Goal: Find specific page/section: Find specific page/section

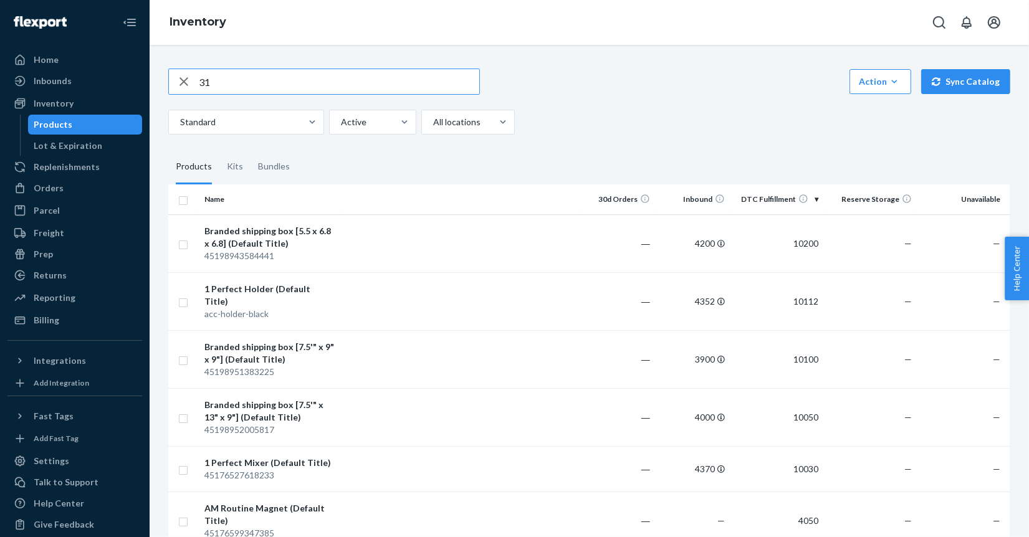
type input "31"
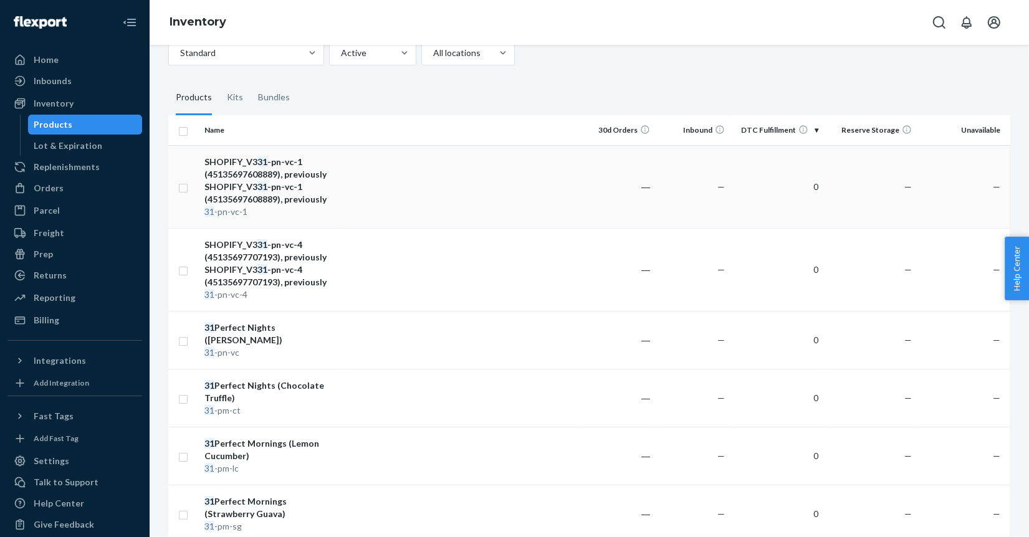
scroll to position [70, 0]
click at [307, 354] on div "31 -pn-vc" at bounding box center [269, 351] width 130 height 12
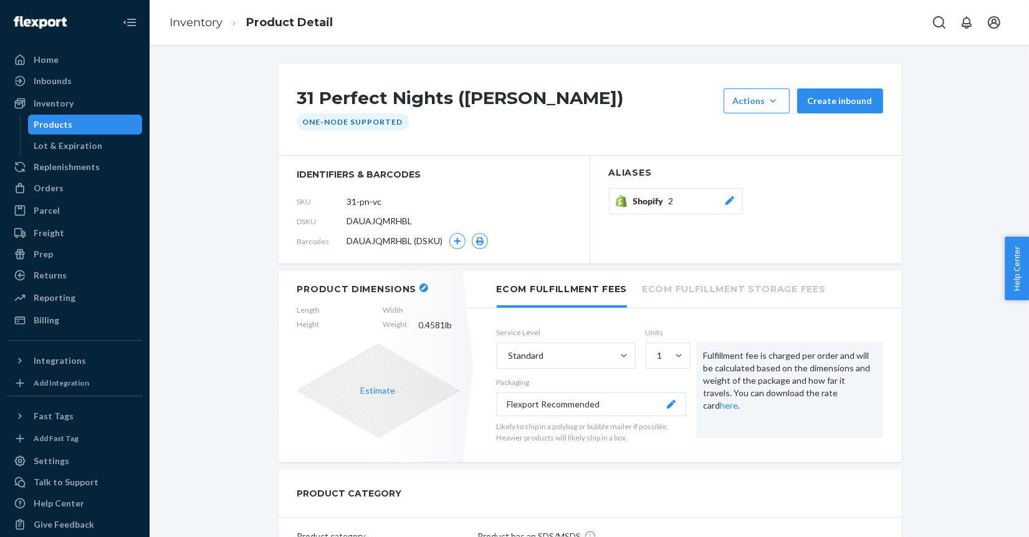
click at [733, 199] on icon at bounding box center [730, 200] width 12 height 9
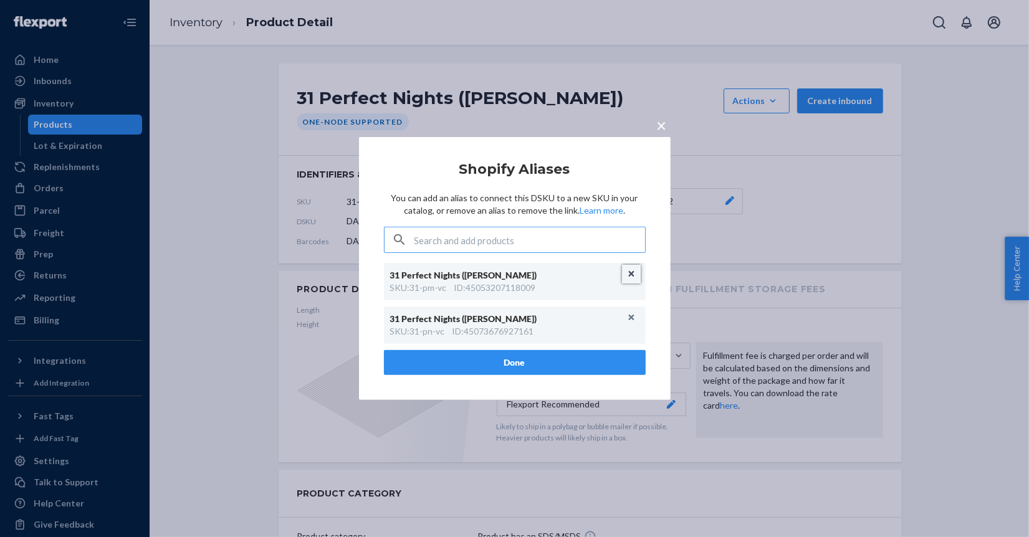
click at [633, 278] on button "Unlink" at bounding box center [631, 274] width 19 height 19
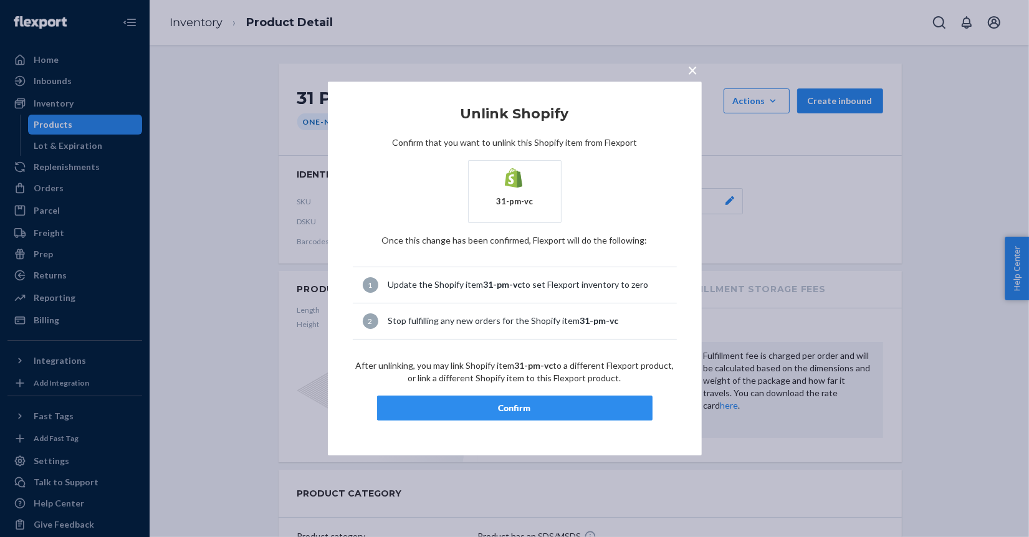
click at [553, 425] on div "× Unlink Shopify Confirm that you want to unlink this Shopify item from Flexpor…" at bounding box center [515, 269] width 374 height 374
click at [560, 413] on button "Confirm" at bounding box center [514, 408] width 275 height 25
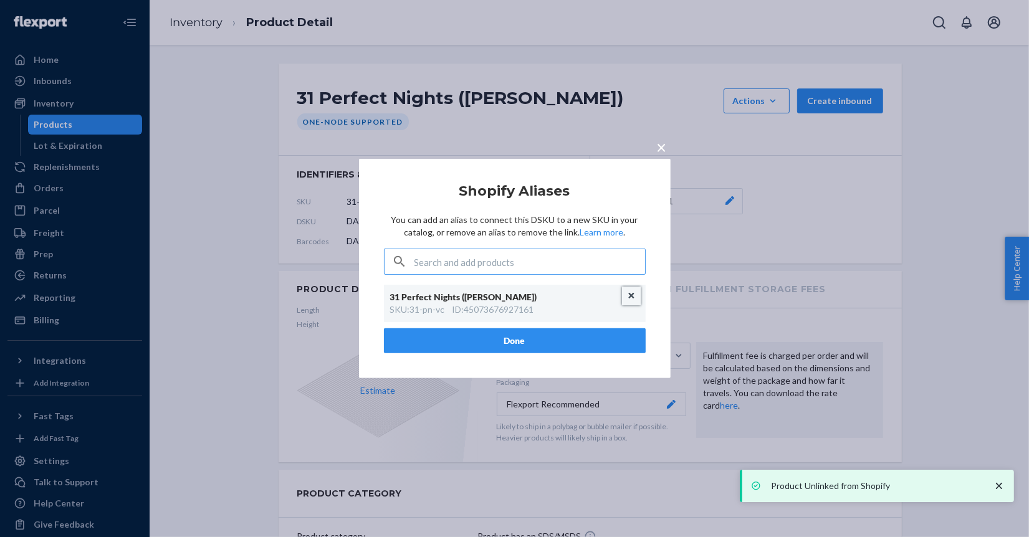
click at [636, 299] on button "Unlink" at bounding box center [631, 296] width 19 height 19
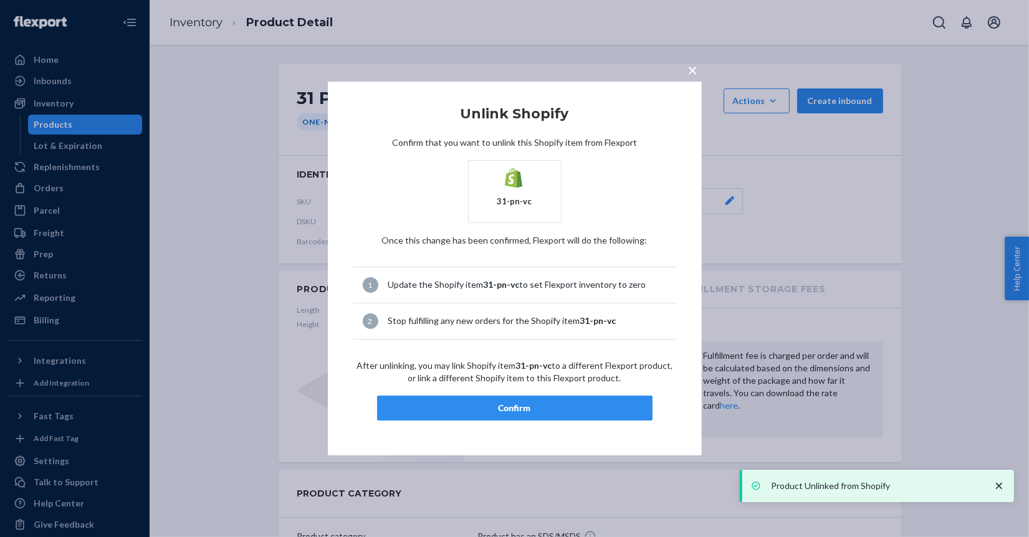
click at [569, 402] on div "Confirm" at bounding box center [515, 408] width 254 height 12
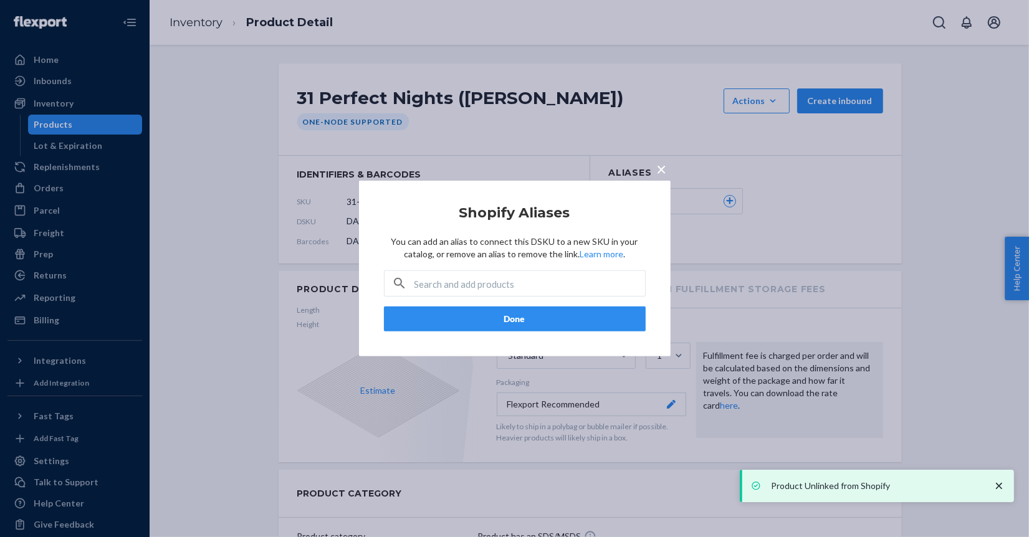
click at [579, 320] on button "Done" at bounding box center [515, 319] width 262 height 25
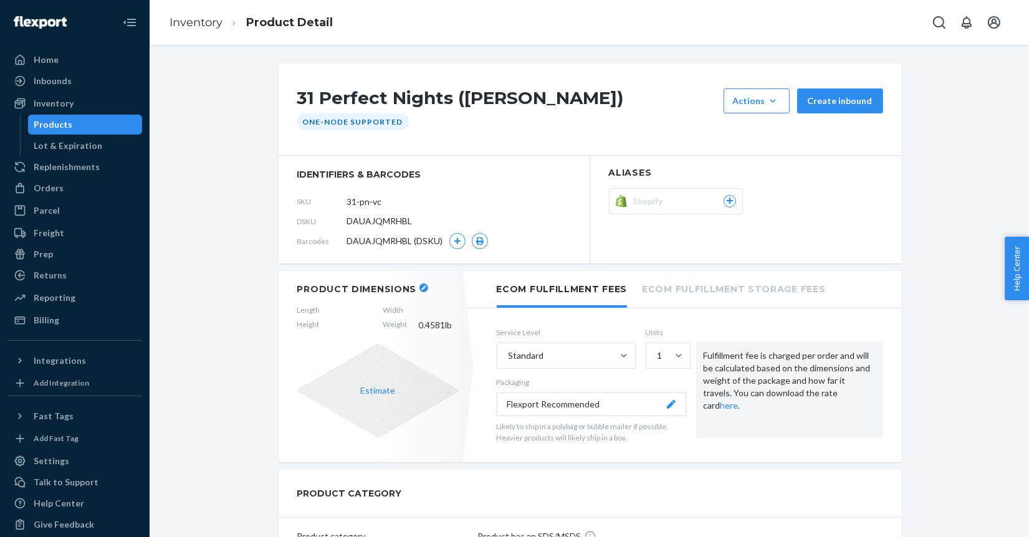
click at [730, 199] on icon at bounding box center [729, 201] width 7 height 7
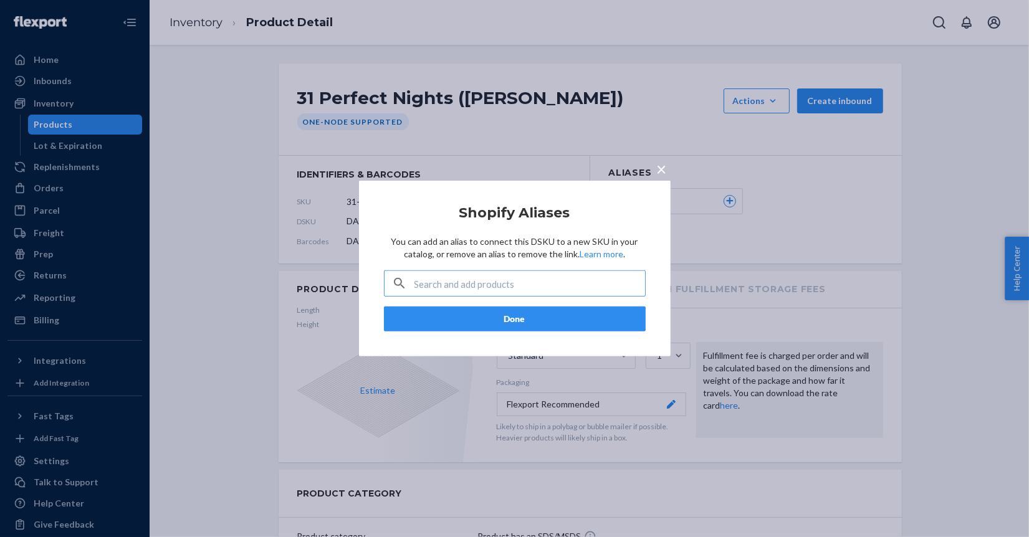
click at [546, 282] on input "text" at bounding box center [529, 283] width 231 height 25
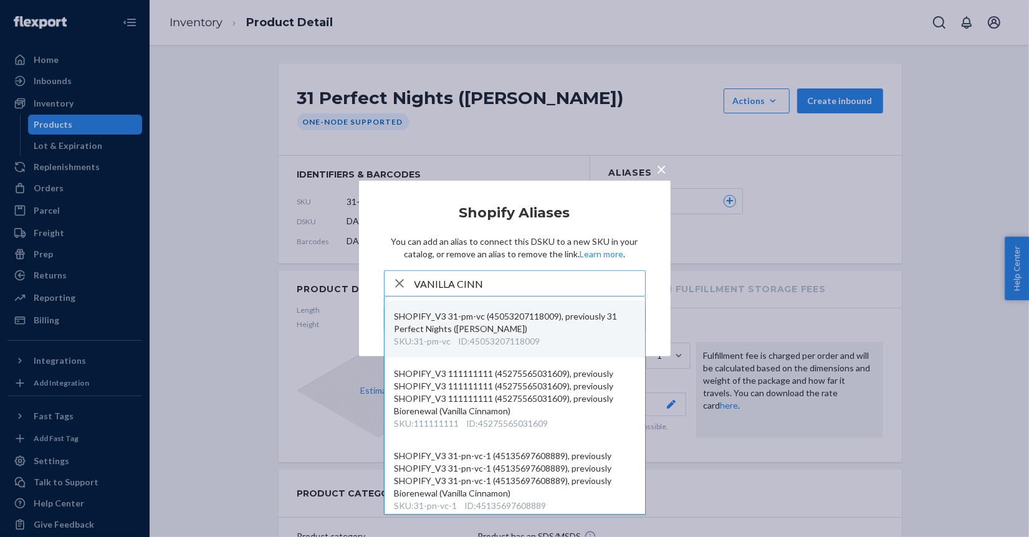
scroll to position [61, 0]
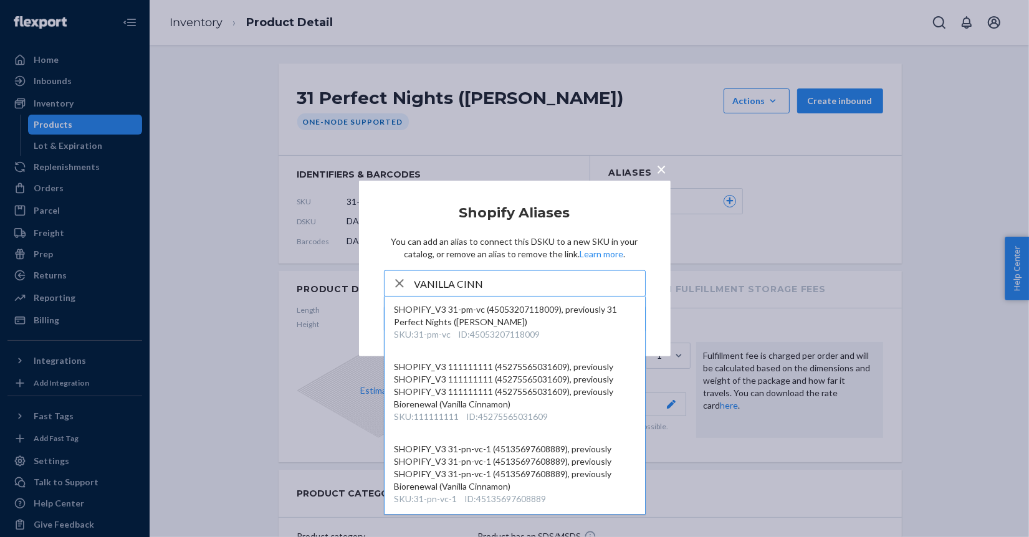
click at [504, 282] on input "VANILLA CINN" at bounding box center [529, 283] width 231 height 25
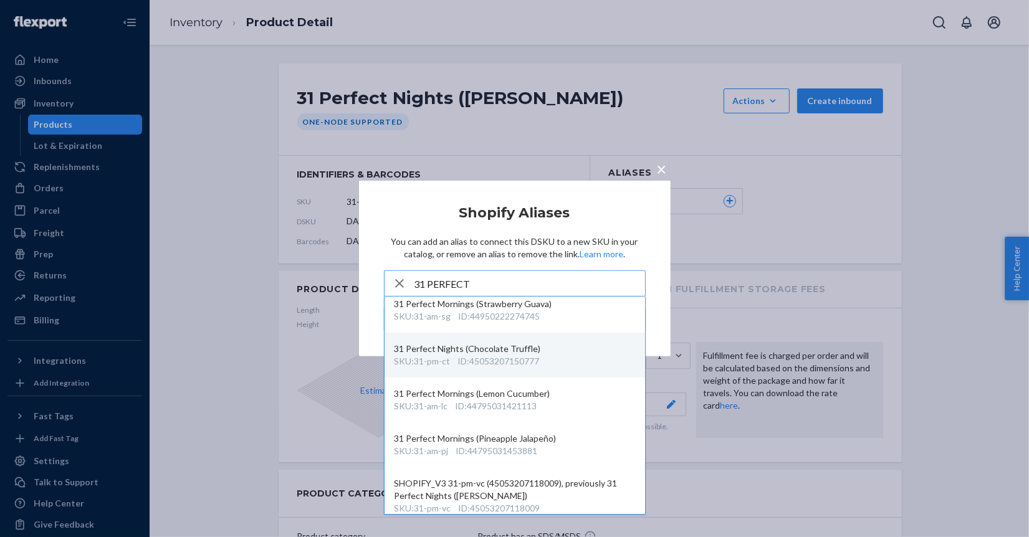
scroll to position [77, 0]
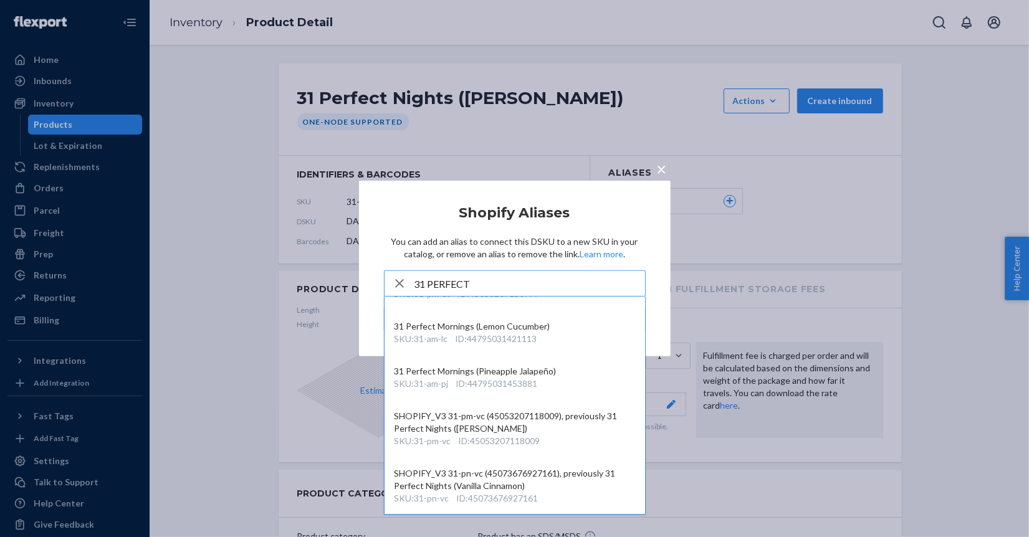
type input "31 PERFECT"
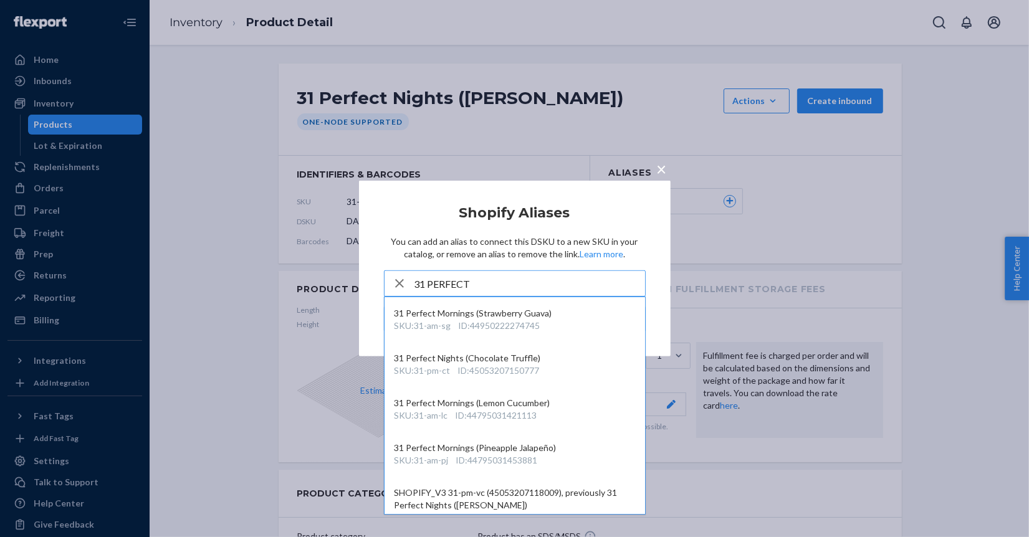
click at [663, 170] on span "×" at bounding box center [662, 168] width 10 height 21
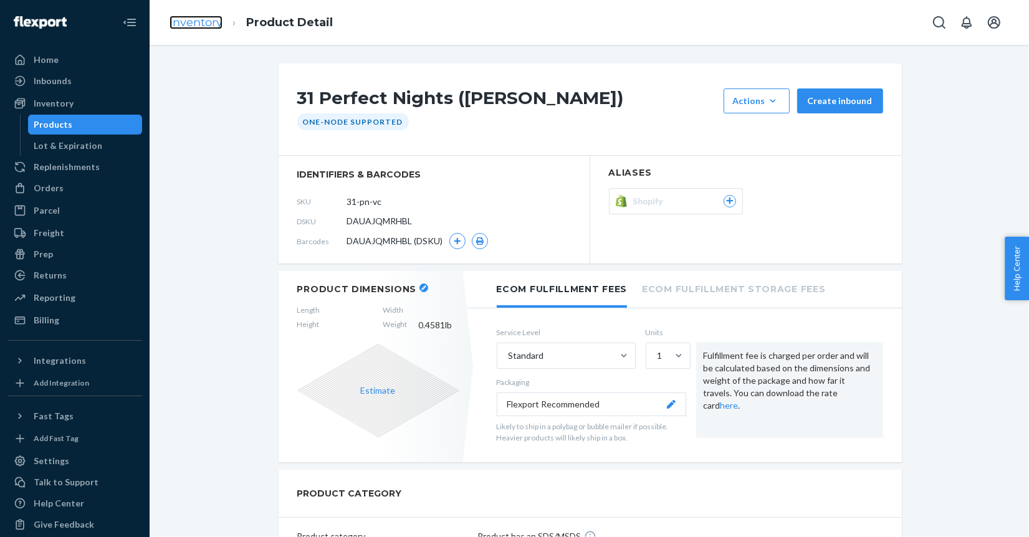
click at [206, 20] on link "Inventory" at bounding box center [196, 23] width 53 height 14
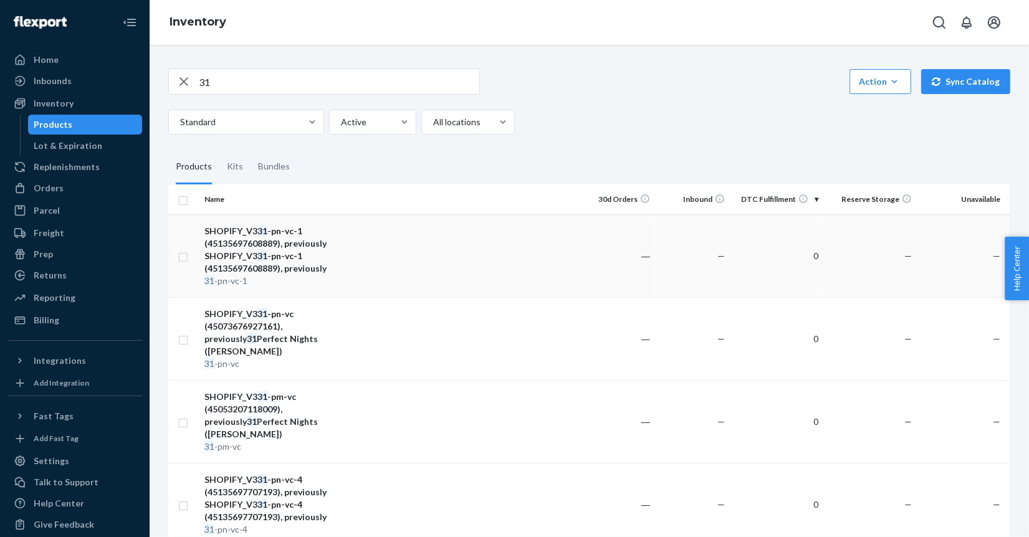
click at [294, 216] on td "SHOPIFY_V3 31 -pn-vc-1 (45135697608889), previously SHOPIFY_V3 31 -pn-vc-1 (451…" at bounding box center [269, 255] width 140 height 83
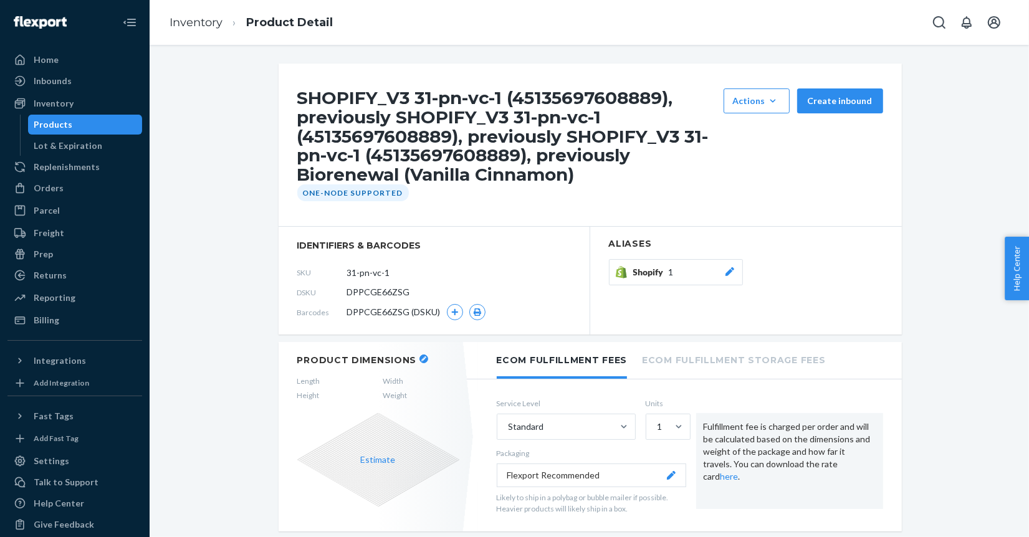
click at [724, 272] on icon at bounding box center [730, 271] width 12 height 9
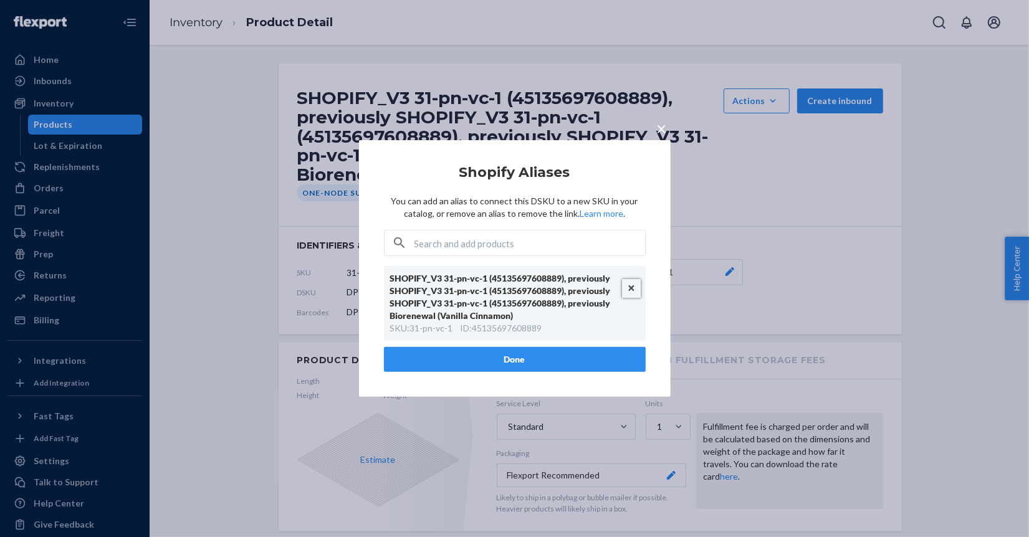
click at [629, 289] on button "Unlink" at bounding box center [631, 288] width 19 height 19
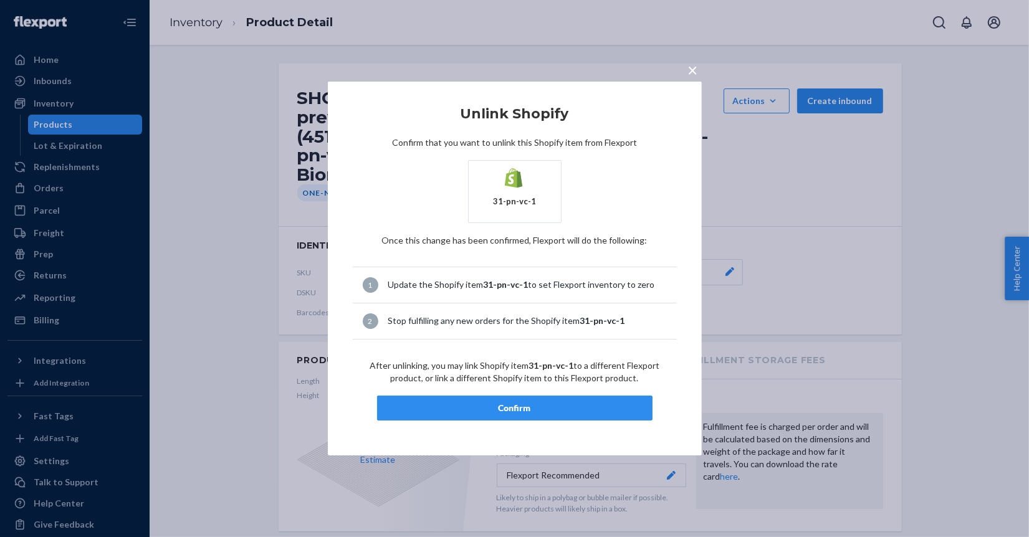
click at [563, 386] on article "Unlink Shopify Confirm that you want to unlink this Shopify item from Flexport …" at bounding box center [515, 264] width 324 height 314
click at [555, 405] on div "Confirm" at bounding box center [515, 408] width 254 height 12
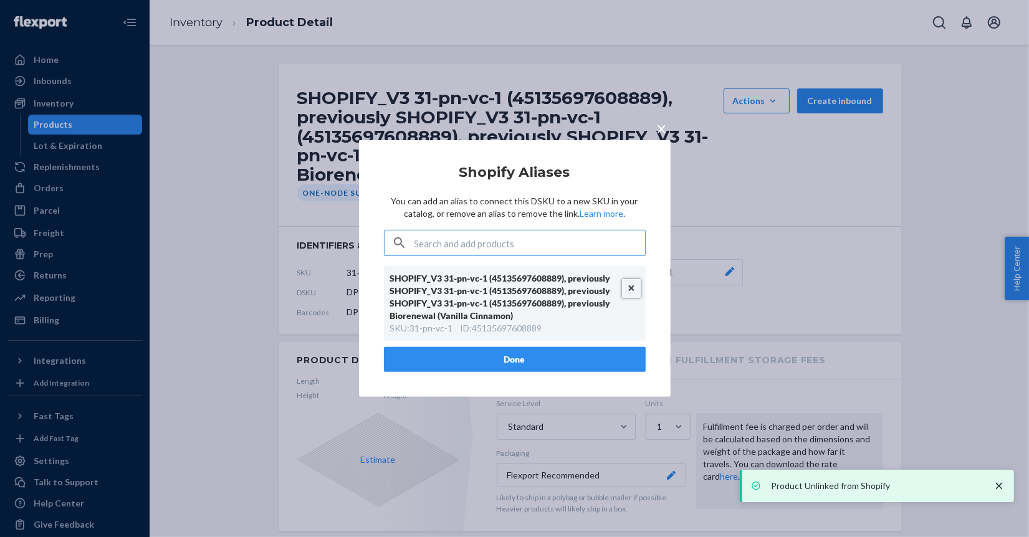
click at [633, 284] on button "Unlink" at bounding box center [631, 288] width 19 height 19
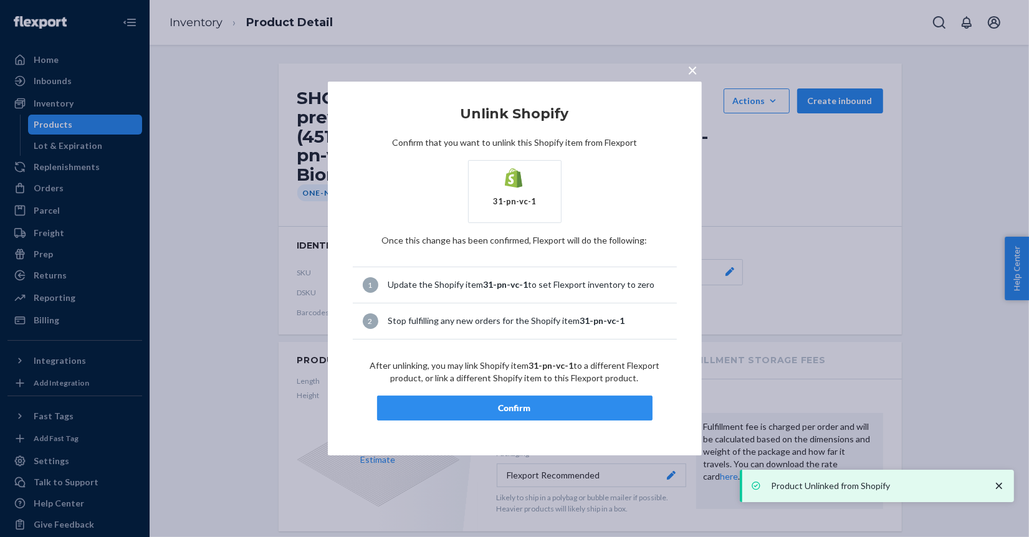
click at [578, 404] on div "Confirm" at bounding box center [515, 408] width 254 height 12
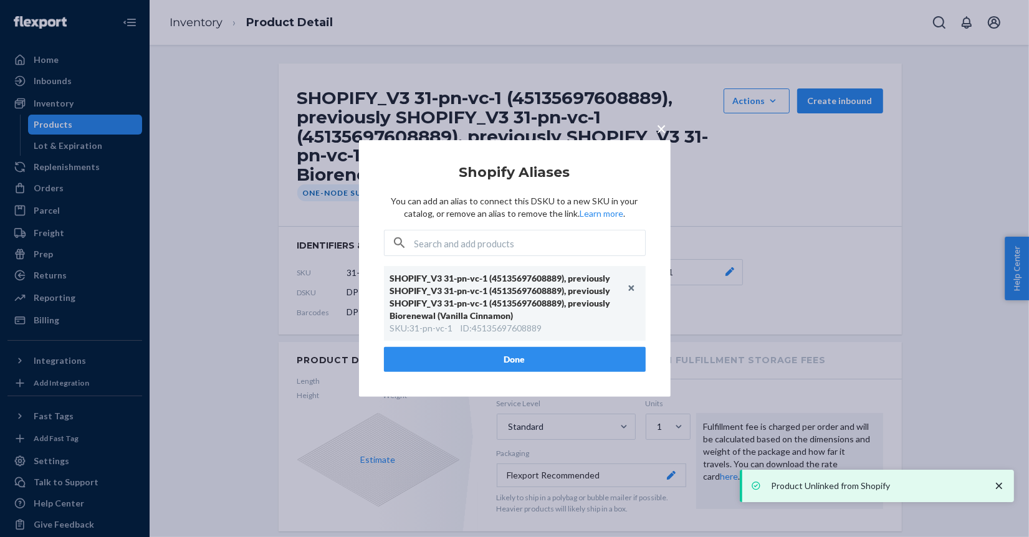
click at [567, 353] on button "Done" at bounding box center [515, 359] width 262 height 25
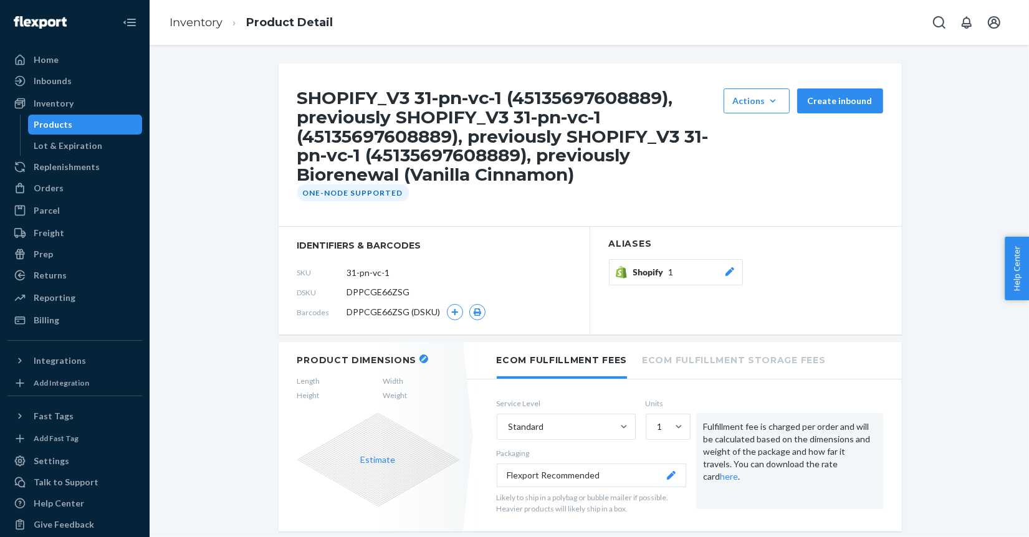
click at [70, 120] on div "Products" at bounding box center [85, 124] width 112 height 17
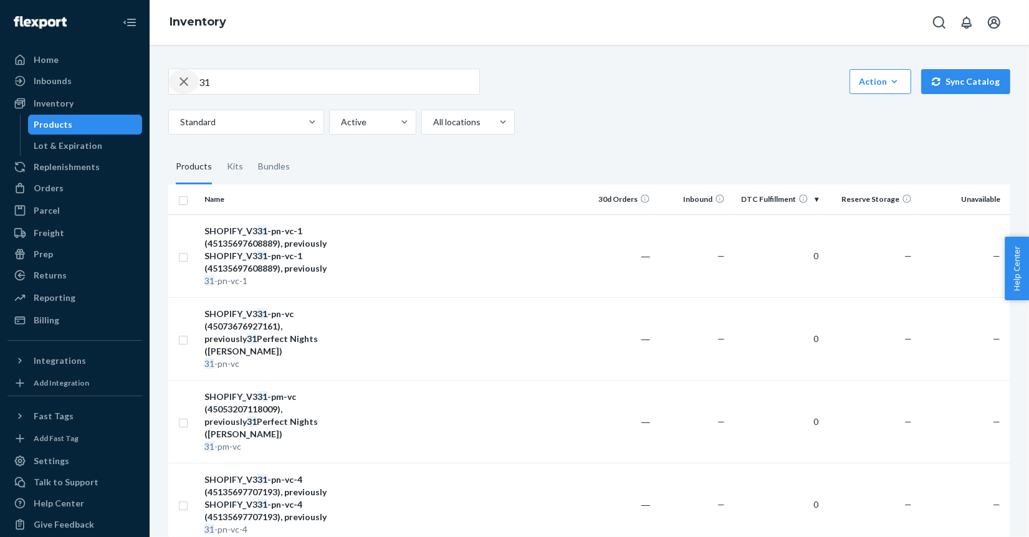
click at [186, 80] on icon "button" at bounding box center [183, 81] width 15 height 25
click at [234, 170] on div "Kits" at bounding box center [235, 167] width 16 height 35
click at [219, 150] on input "Kits" at bounding box center [219, 150] width 0 height 0
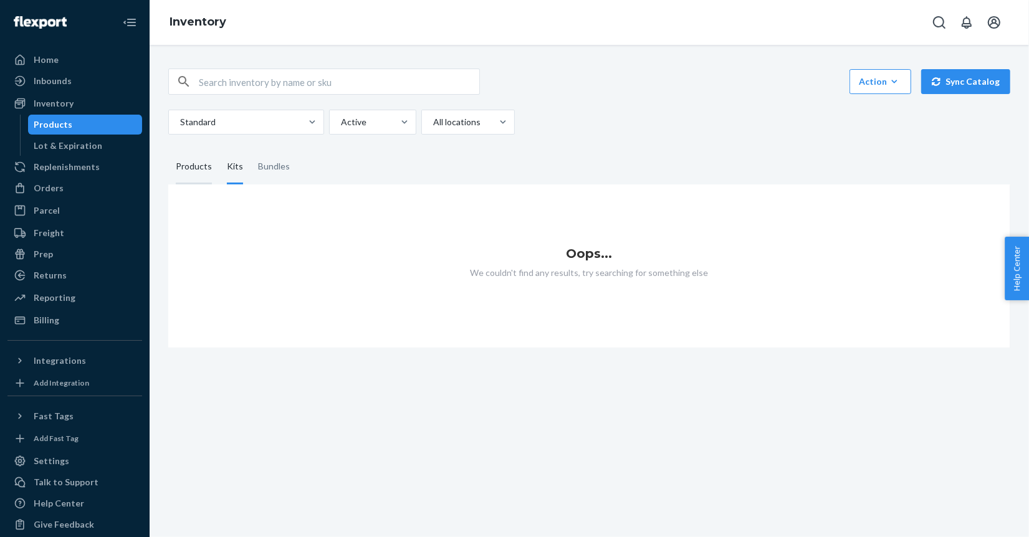
click at [191, 166] on div "Products" at bounding box center [194, 167] width 36 height 35
click at [168, 150] on input "Products" at bounding box center [168, 150] width 0 height 0
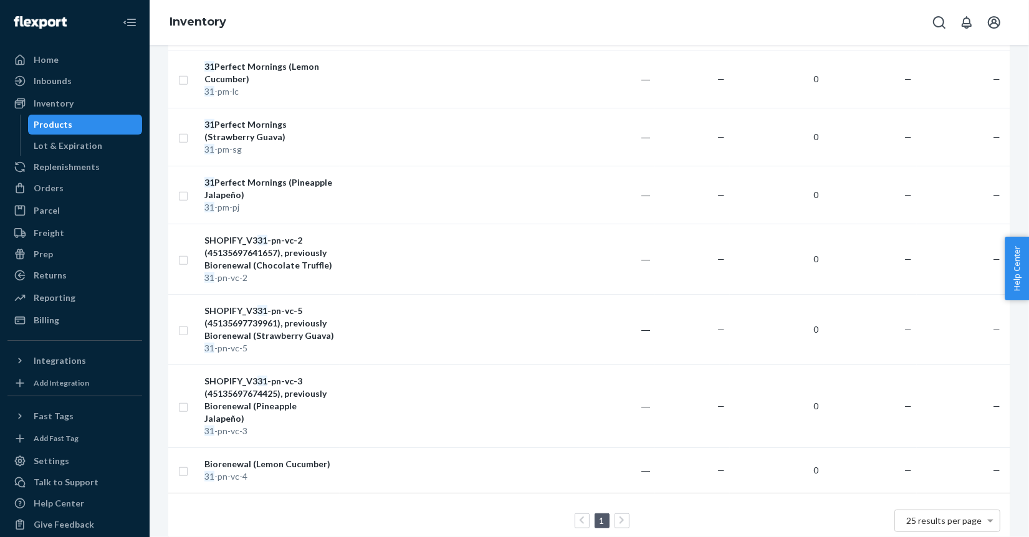
scroll to position [619, 0]
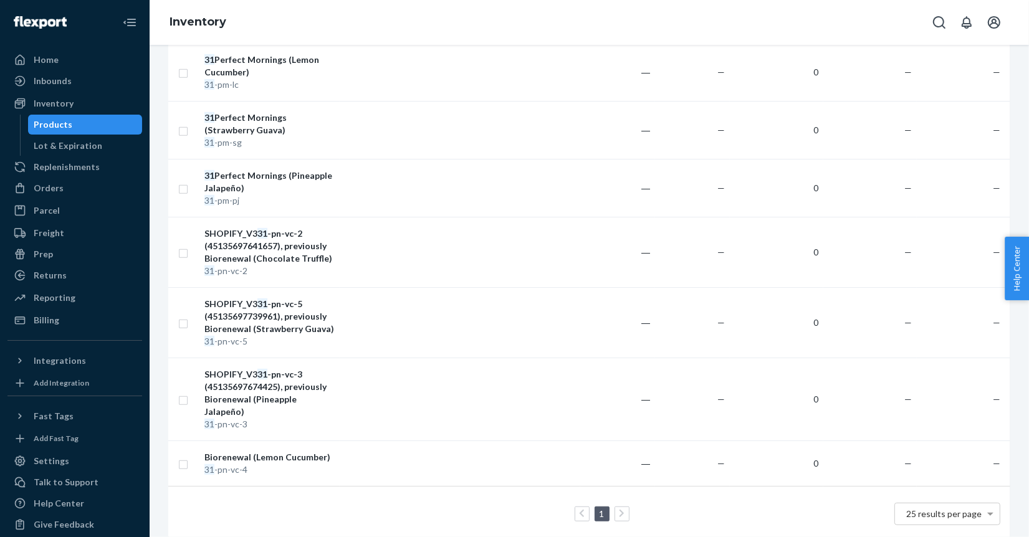
click at [354, 265] on td at bounding box center [460, 252] width 241 height 70
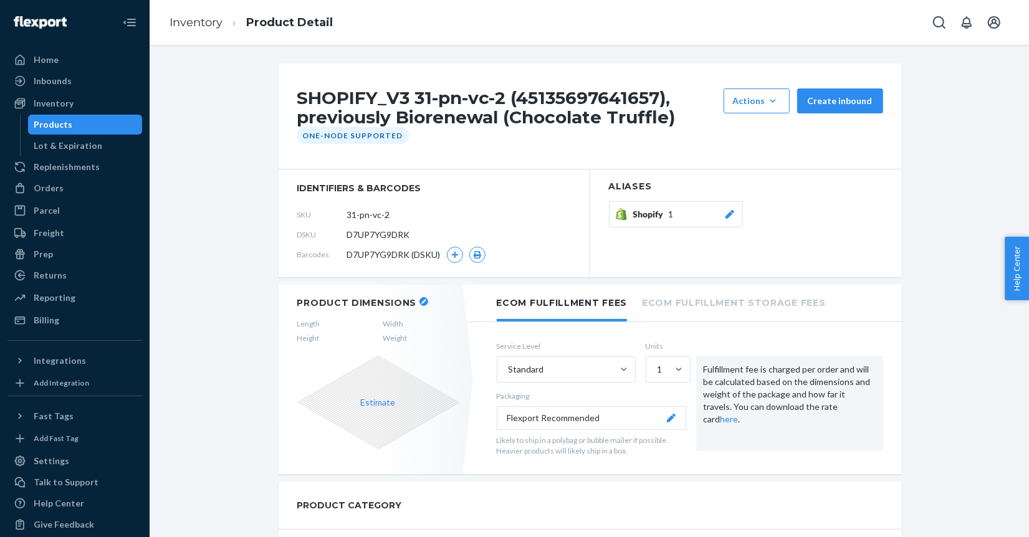
click at [731, 216] on icon at bounding box center [730, 214] width 12 height 9
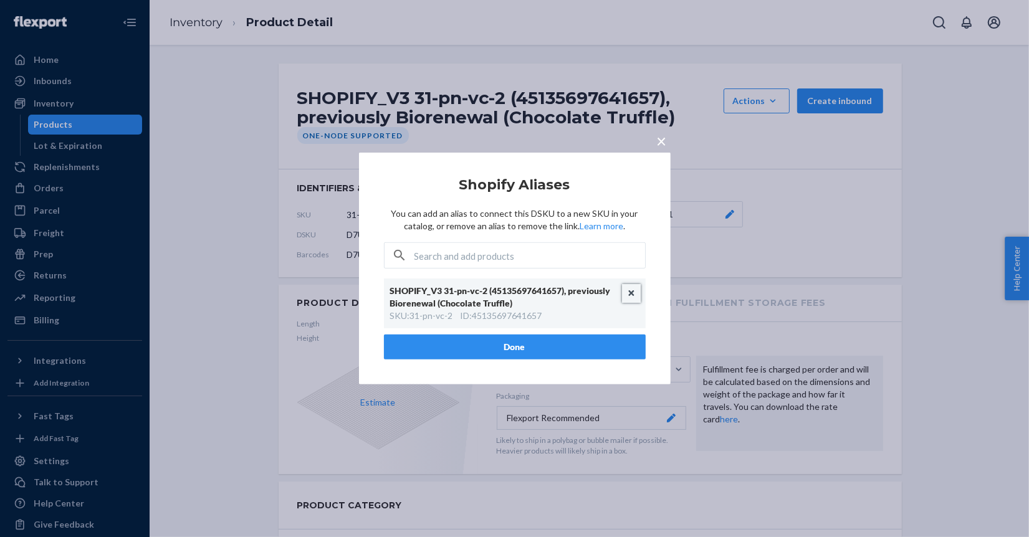
click at [626, 290] on button "Unlink" at bounding box center [631, 293] width 19 height 19
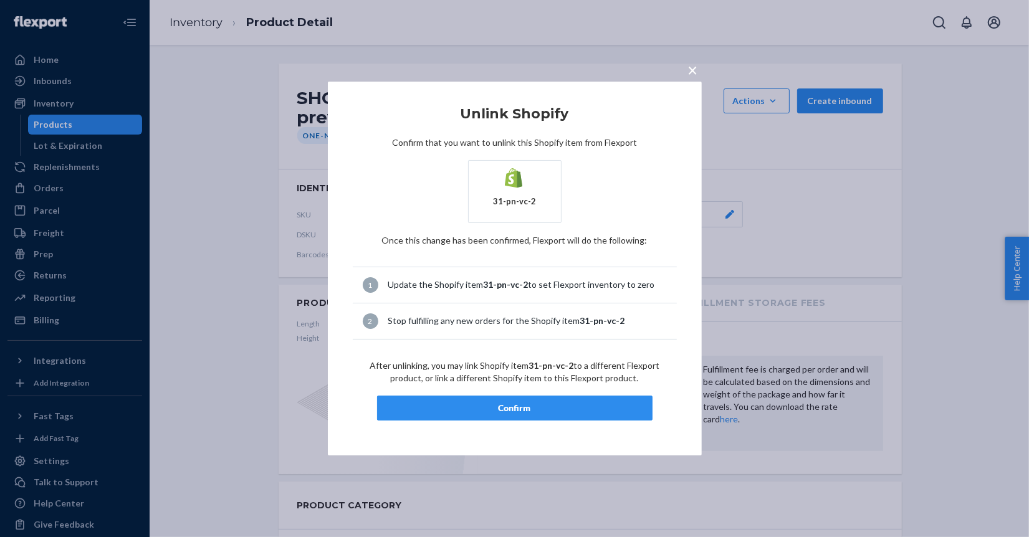
click at [544, 407] on div "Confirm" at bounding box center [515, 408] width 254 height 12
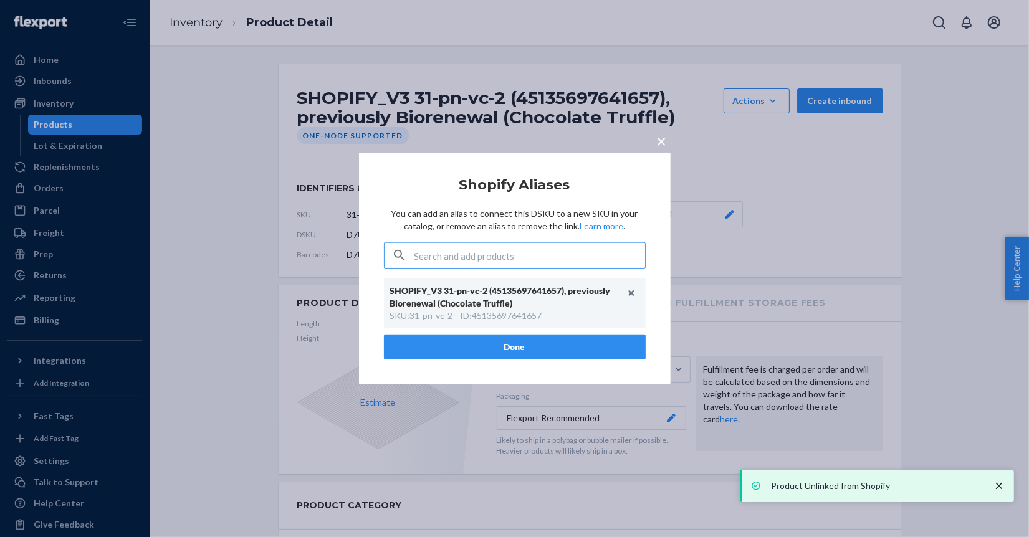
click at [533, 265] on input "text" at bounding box center [529, 255] width 231 height 25
type input "R"
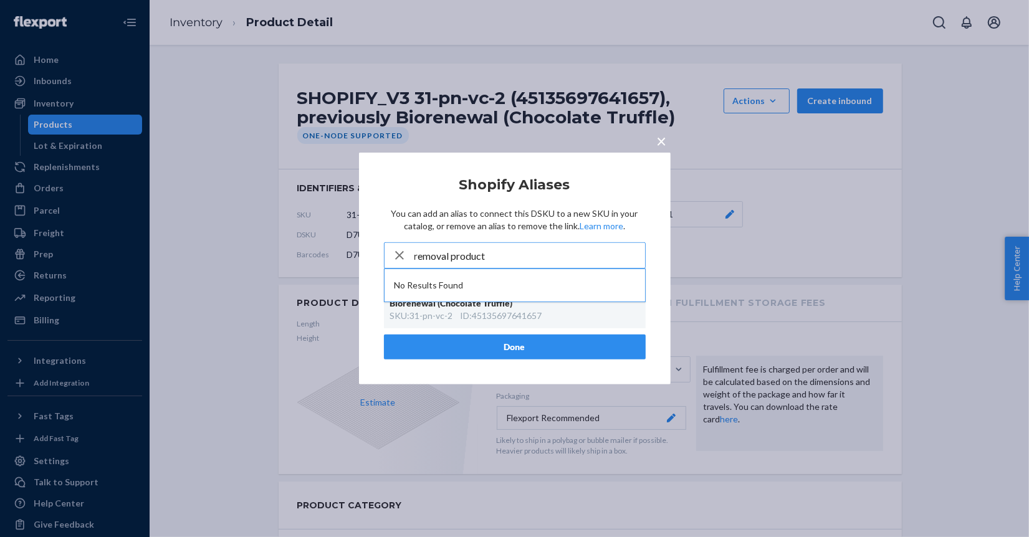
type input "removal product"
click at [659, 136] on span "×" at bounding box center [662, 140] width 10 height 21
